Goal: Information Seeking & Learning: Learn about a topic

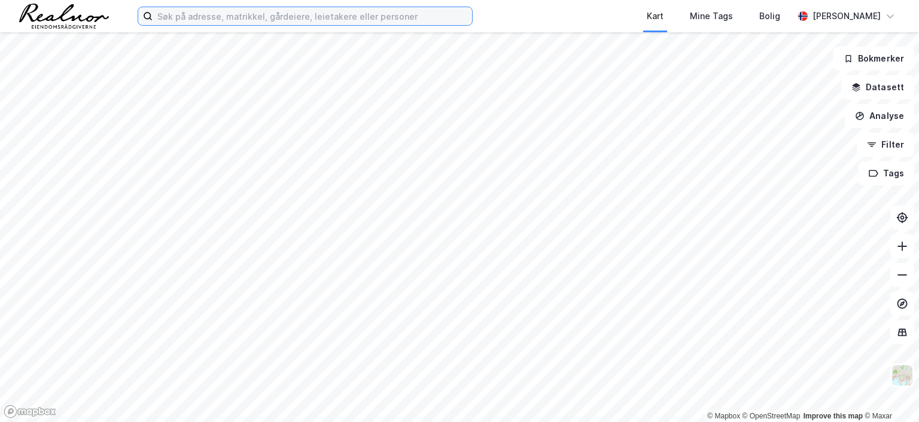
click at [301, 19] on input at bounding box center [312, 16] width 319 height 18
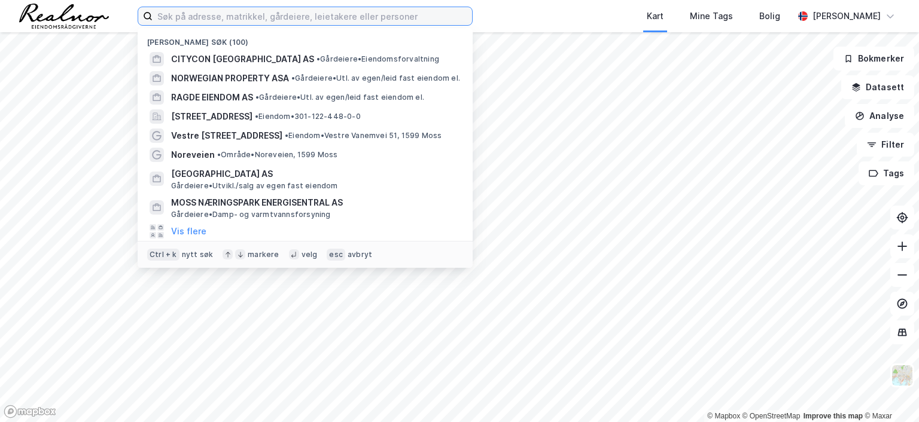
paste input "[STREET_ADDRESS]"
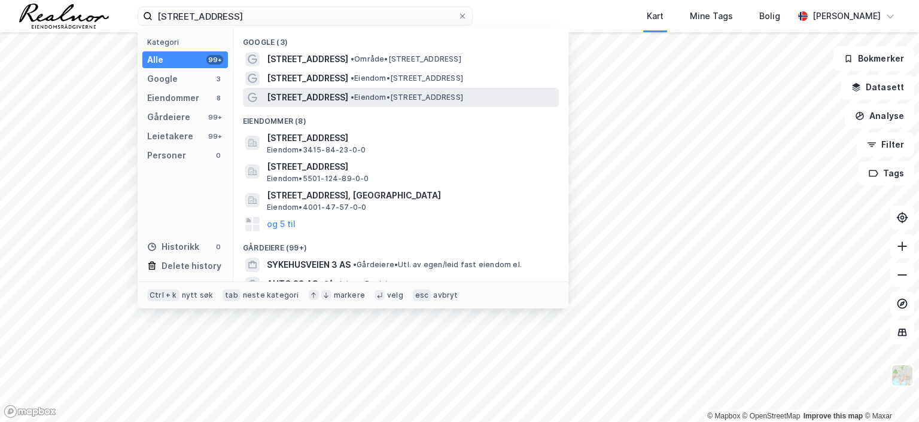
click at [379, 94] on span "• Eiendom • [STREET_ADDRESS]" at bounding box center [406, 98] width 112 height 10
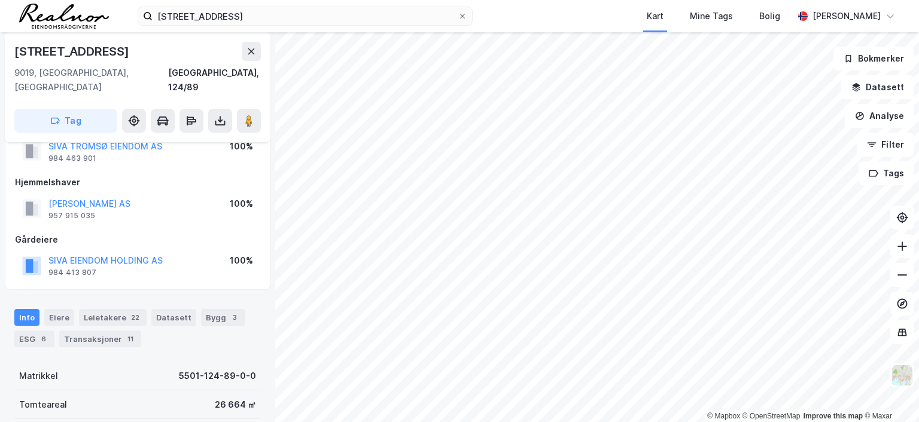
scroll to position [60, 0]
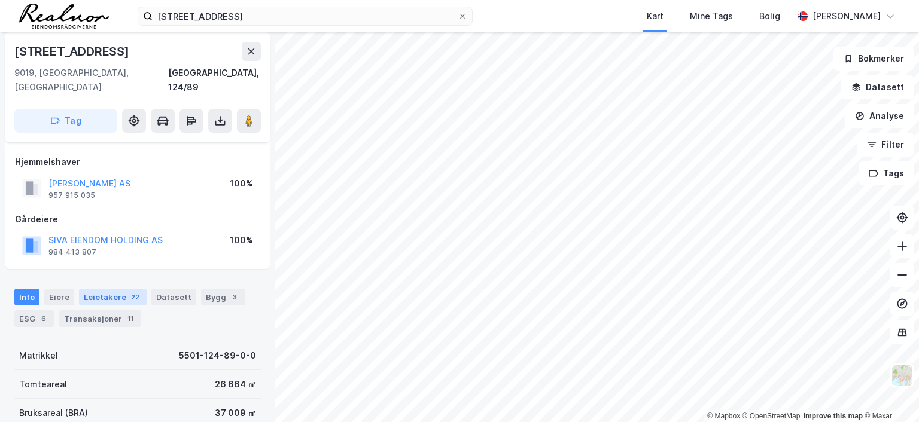
click at [118, 289] on div "Leietakere 22" at bounding box center [113, 297] width 68 height 17
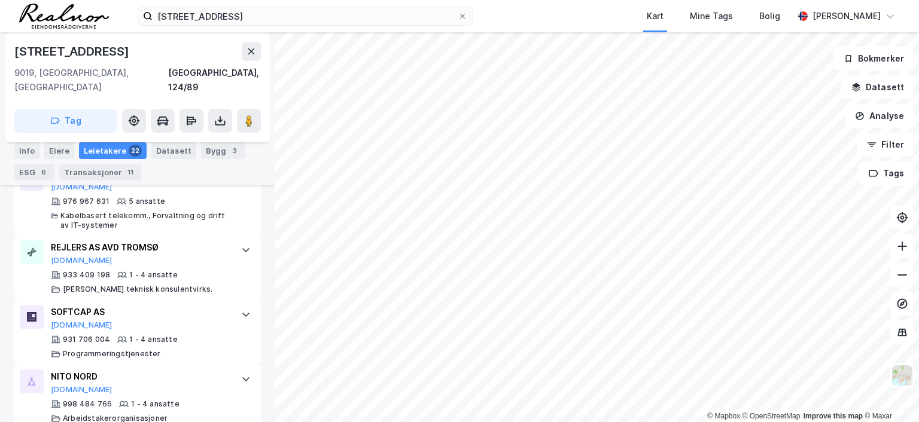
scroll to position [1272, 0]
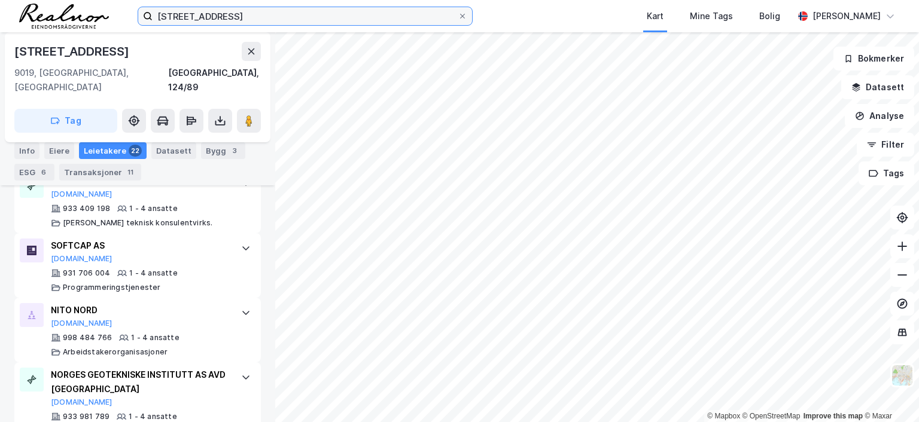
click at [286, 14] on input "[STREET_ADDRESS]" at bounding box center [305, 16] width 305 height 18
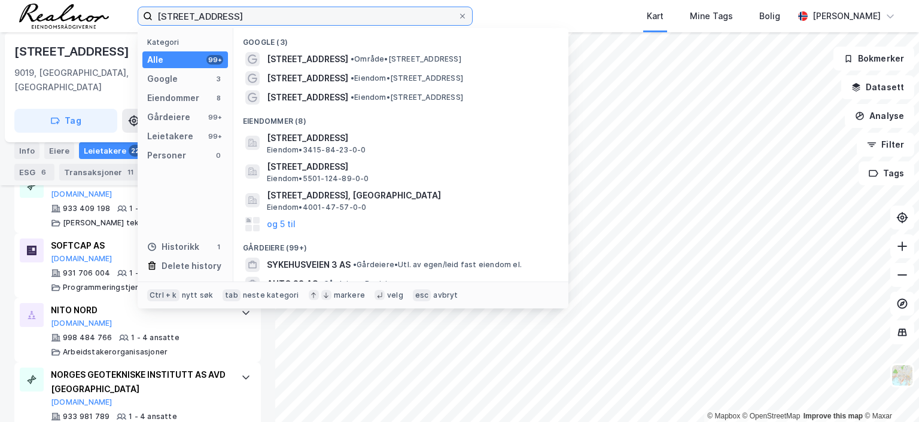
drag, startPoint x: 257, startPoint y: 14, endPoint x: -51, endPoint y: 14, distance: 308.0
click at [0, 14] on html "Sykehusvegen 23 Kategori Alle 99+ Google 3 Eiendommer 8 Gårdeiere 99+ Leietaker…" at bounding box center [459, 211] width 919 height 422
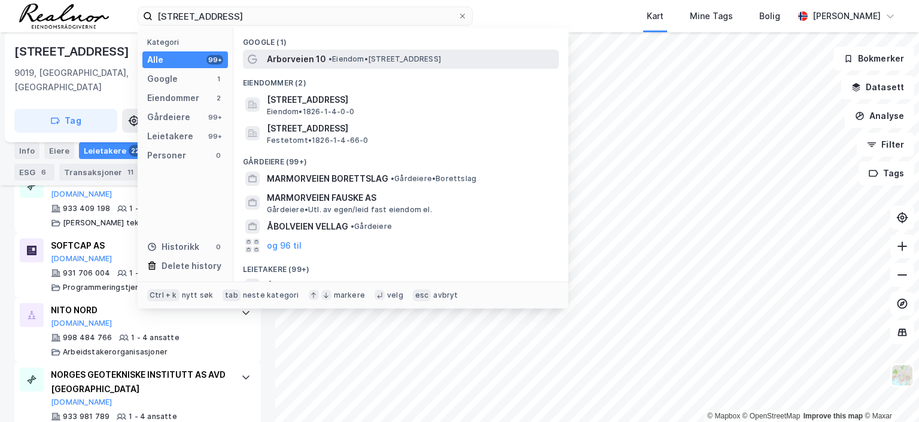
click at [316, 58] on span "Arborveien 10" at bounding box center [296, 59] width 59 height 14
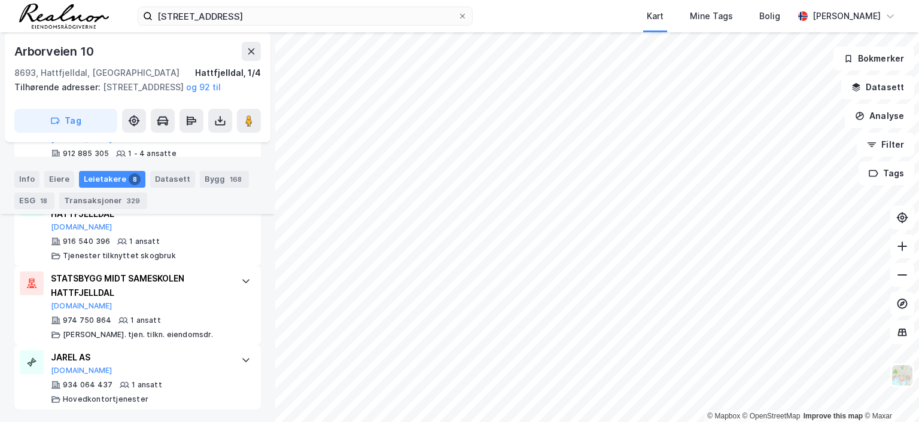
scroll to position [775, 0]
click at [57, 179] on div "Eiere" at bounding box center [59, 179] width 30 height 17
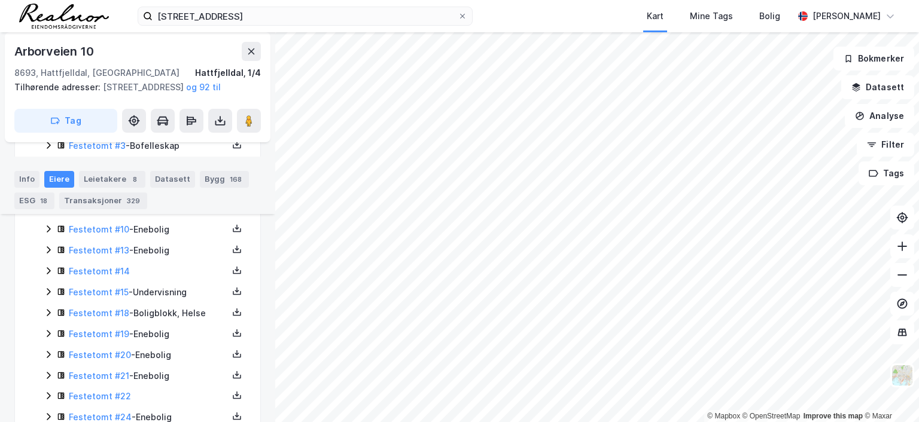
scroll to position [356, 0]
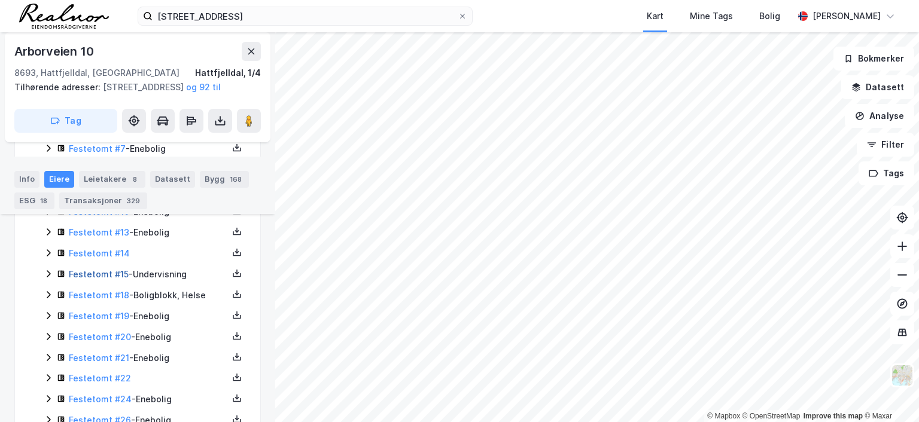
click at [102, 279] on link "Festetomt #15" at bounding box center [99, 274] width 60 height 10
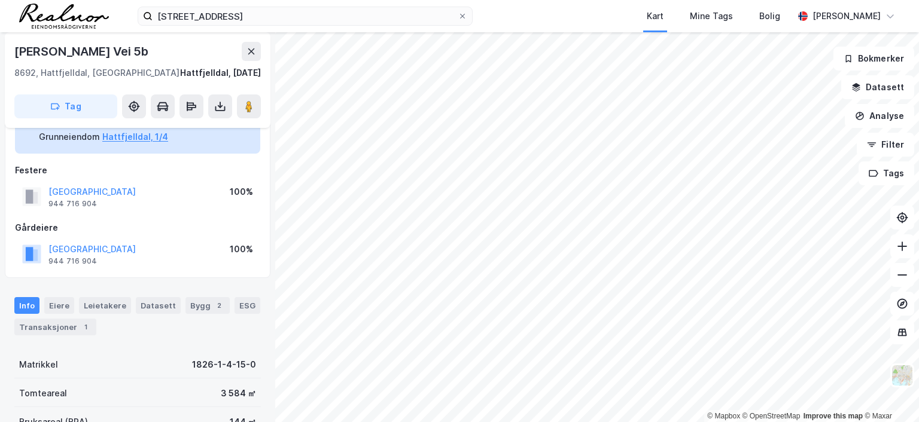
scroll to position [57, 0]
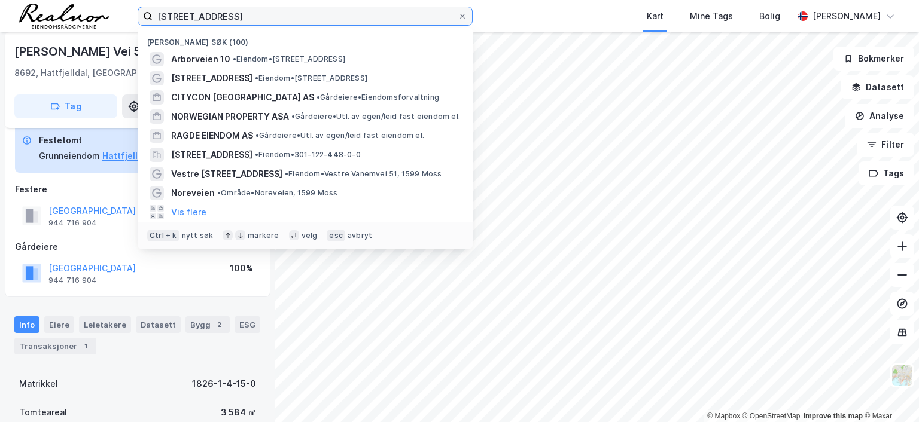
click at [222, 14] on input "[STREET_ADDRESS]" at bounding box center [305, 16] width 305 height 18
drag, startPoint x: 153, startPoint y: 16, endPoint x: 105, endPoint y: 16, distance: 47.8
click at [105, 16] on div "[STREET_ADDRESS] Nylige søk (100) [STREET_ADDRESS] • Eiendom • [STREET_ADDRESS]…" at bounding box center [459, 16] width 919 height 32
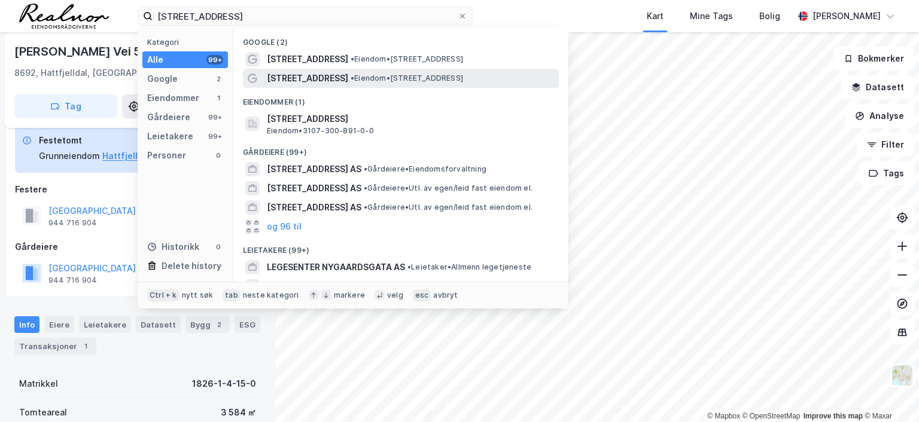
click at [324, 76] on span "[STREET_ADDRESS]" at bounding box center [307, 78] width 81 height 14
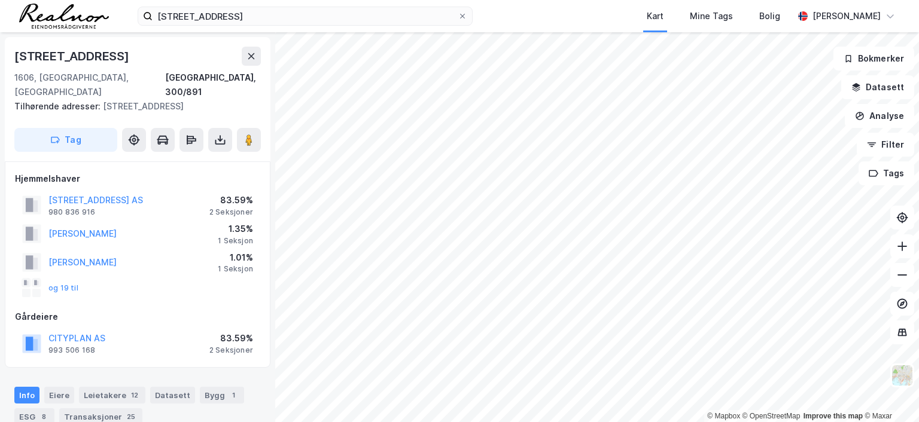
scroll to position [60, 0]
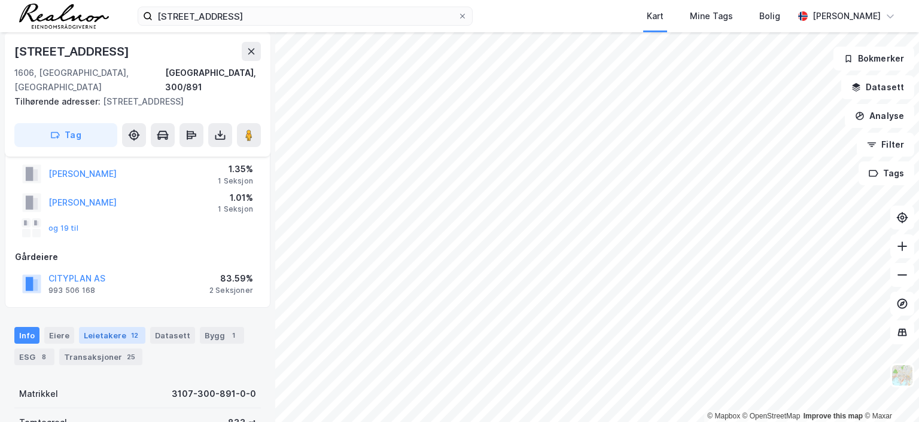
click at [108, 327] on div "Leietakere 12" at bounding box center [112, 335] width 66 height 17
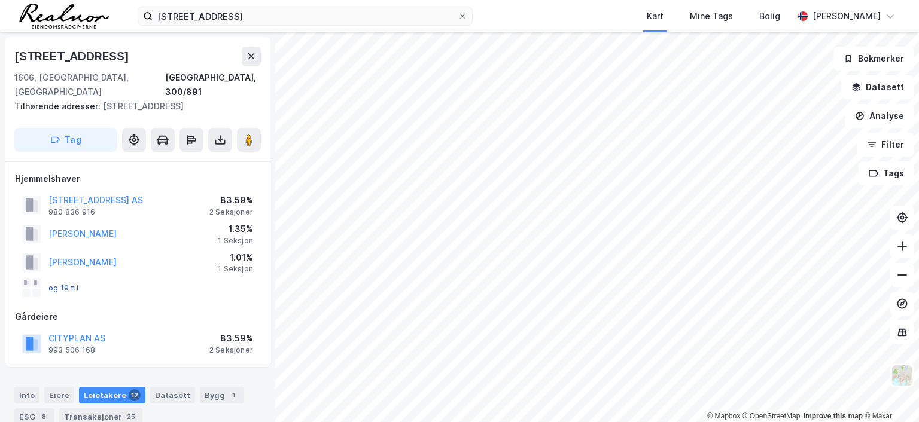
click at [0, 0] on button "og 19 til" at bounding box center [0, 0] width 0 height 0
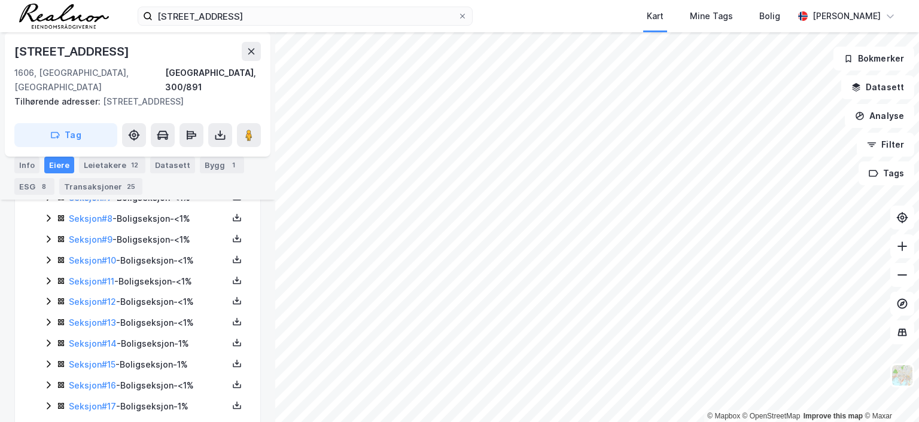
scroll to position [498, 0]
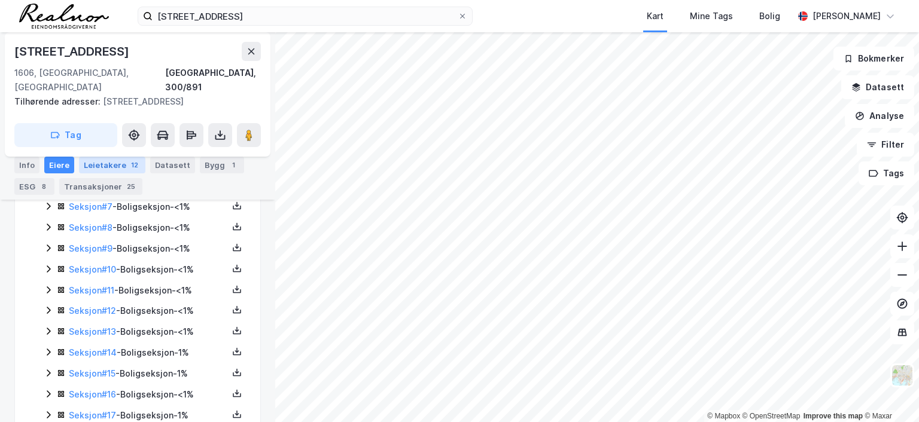
click at [96, 162] on div "Leietakere 12" at bounding box center [112, 165] width 66 height 17
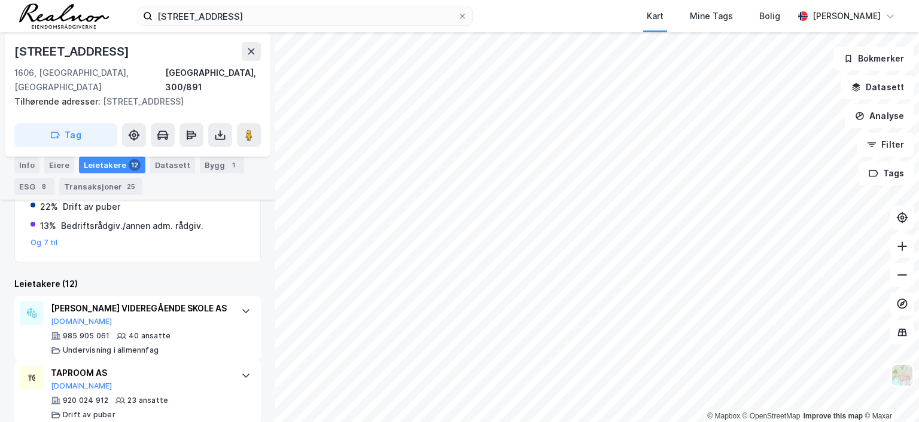
scroll to position [378, 0]
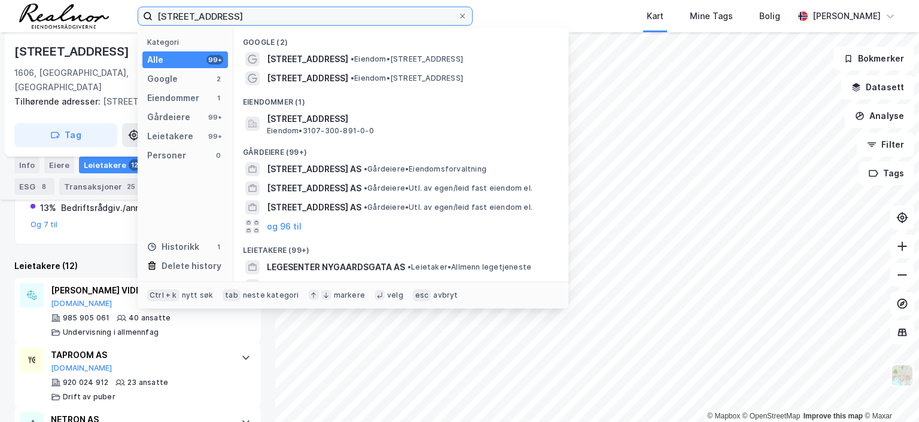
drag, startPoint x: 242, startPoint y: 20, endPoint x: 123, endPoint y: 19, distance: 119.0
click at [123, 19] on div "[STREET_ADDRESS] Kategori Alle 99+ Google 2 Eiendommer 1 Gårdeiere 99+ Leietake…" at bounding box center [459, 16] width 919 height 32
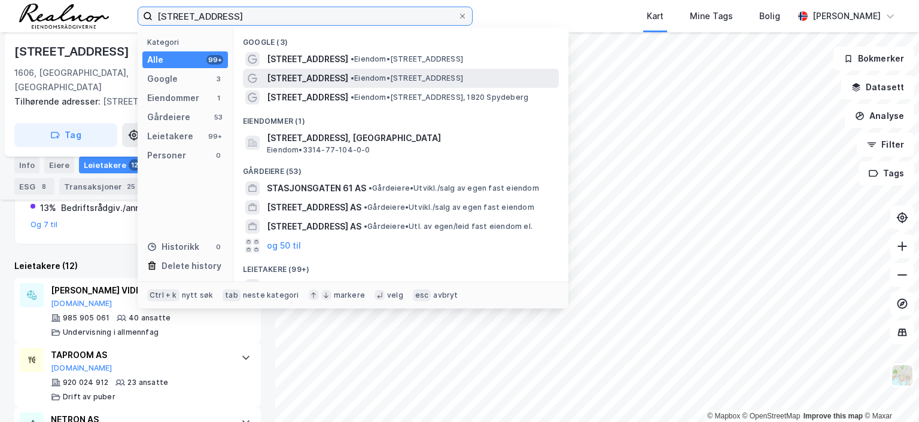
type input "[STREET_ADDRESS]"
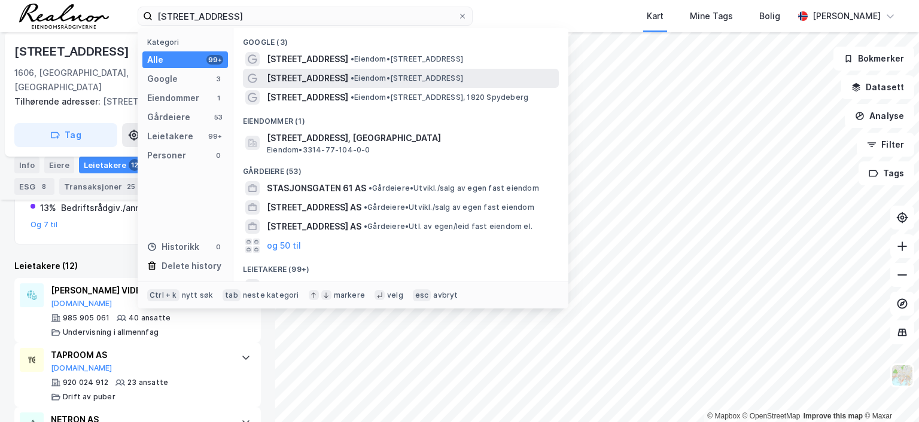
click at [358, 77] on span "• Eiendom • [STREET_ADDRESS]" at bounding box center [406, 79] width 112 height 10
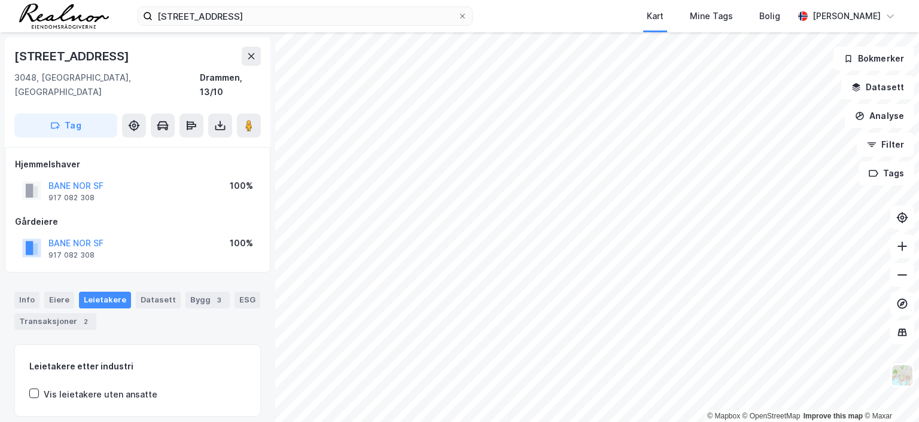
scroll to position [28, 0]
